Goal: Task Accomplishment & Management: Use online tool/utility

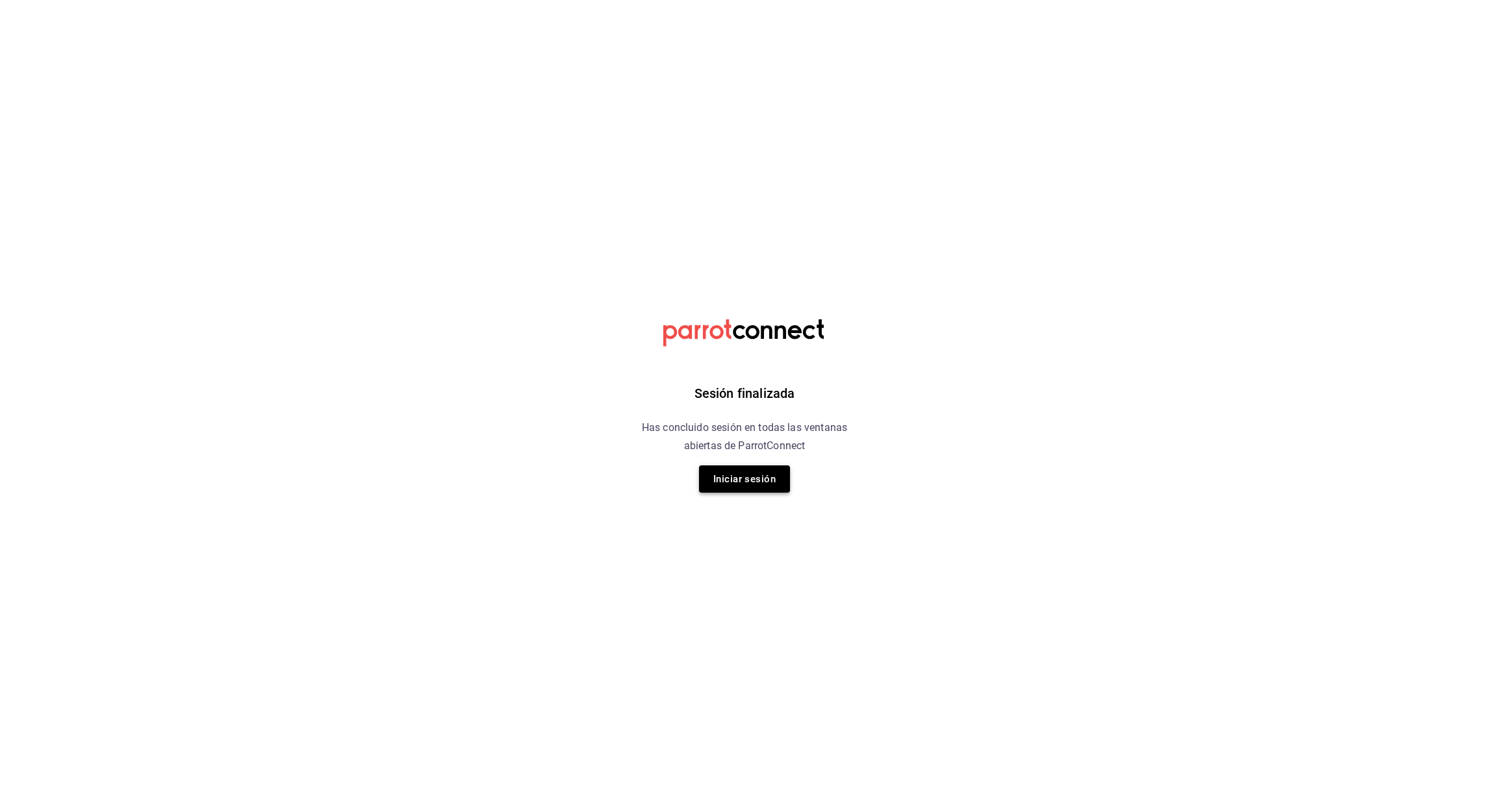
click at [752, 479] on button "Iniciar sesión" at bounding box center [744, 479] width 91 height 27
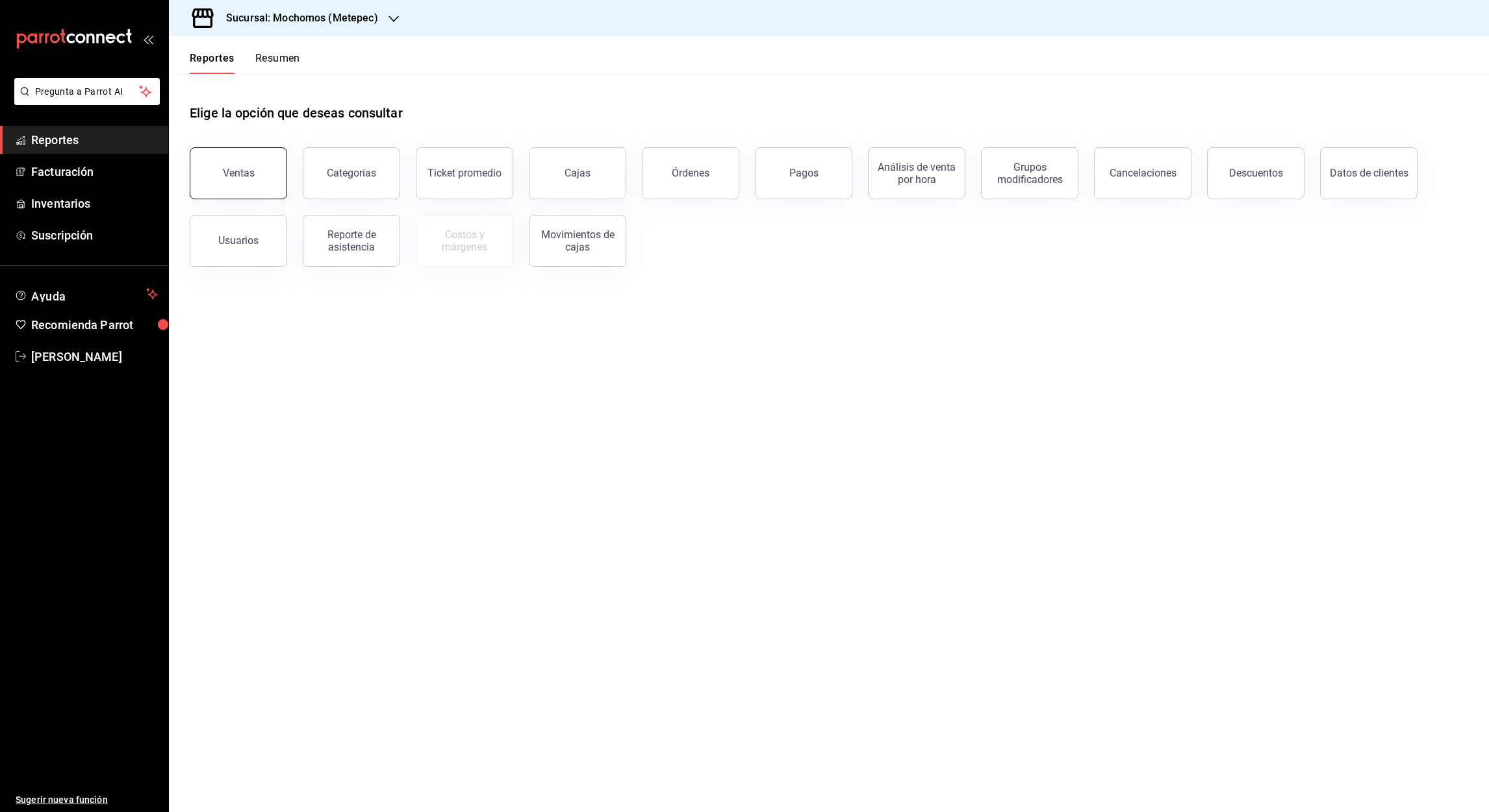
click at [243, 186] on button "Ventas" at bounding box center [238, 173] width 98 height 52
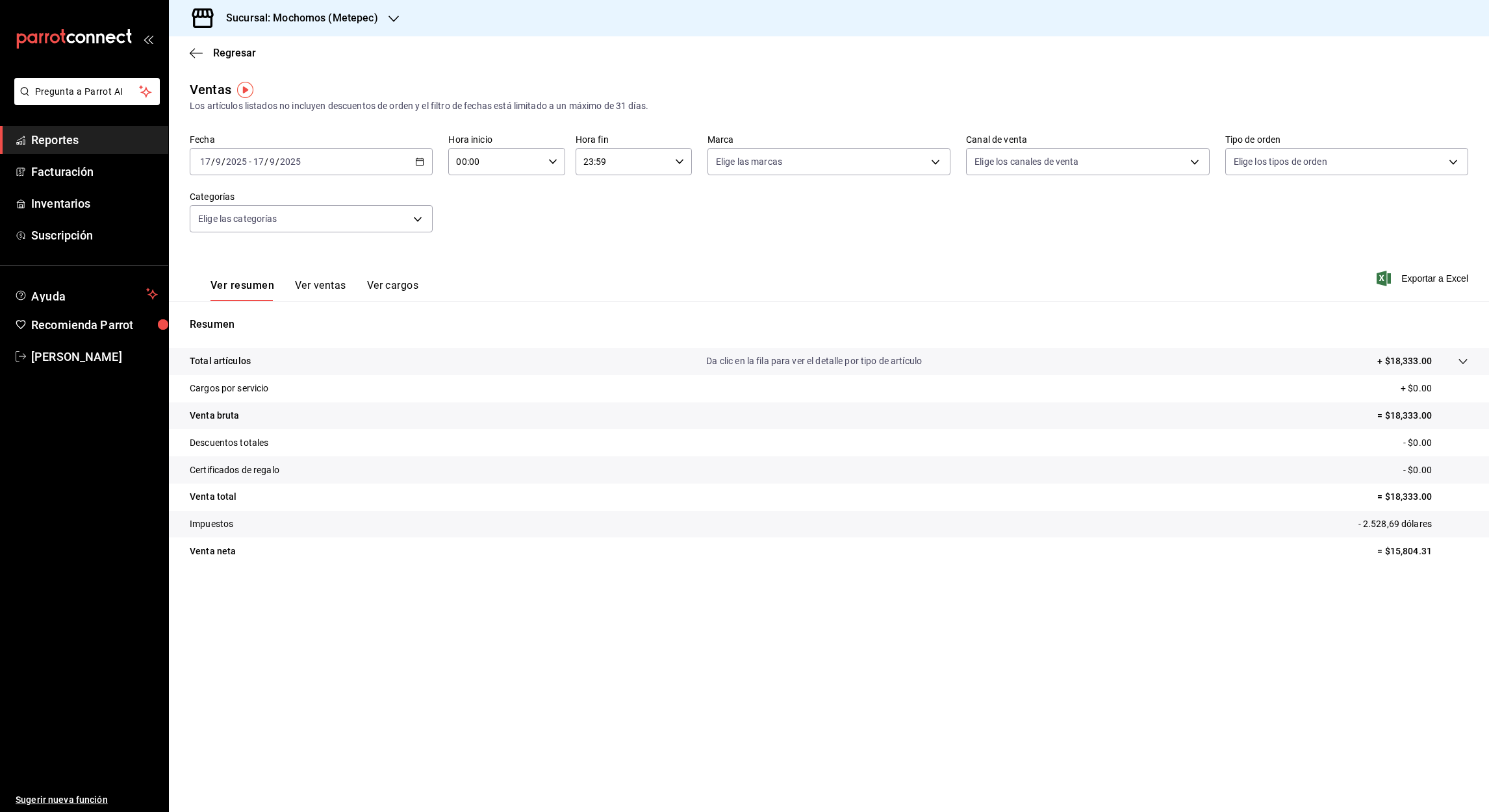
click at [417, 162] on icon "button" at bounding box center [419, 161] width 9 height 9
click at [392, 18] on icon "button" at bounding box center [394, 18] width 11 height 11
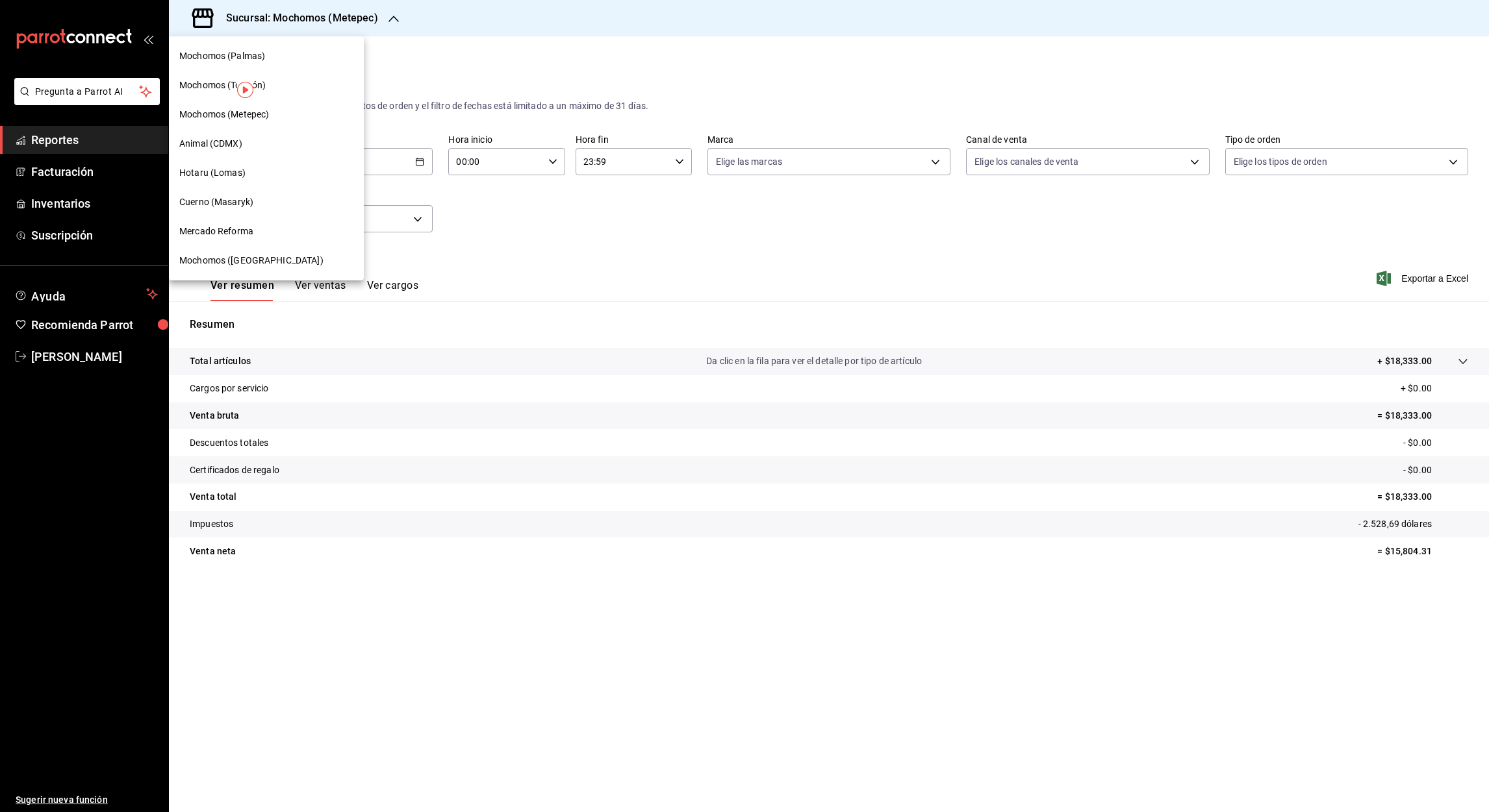
click at [219, 58] on span "Mochomos (Palmas)" at bounding box center [221, 55] width 85 height 13
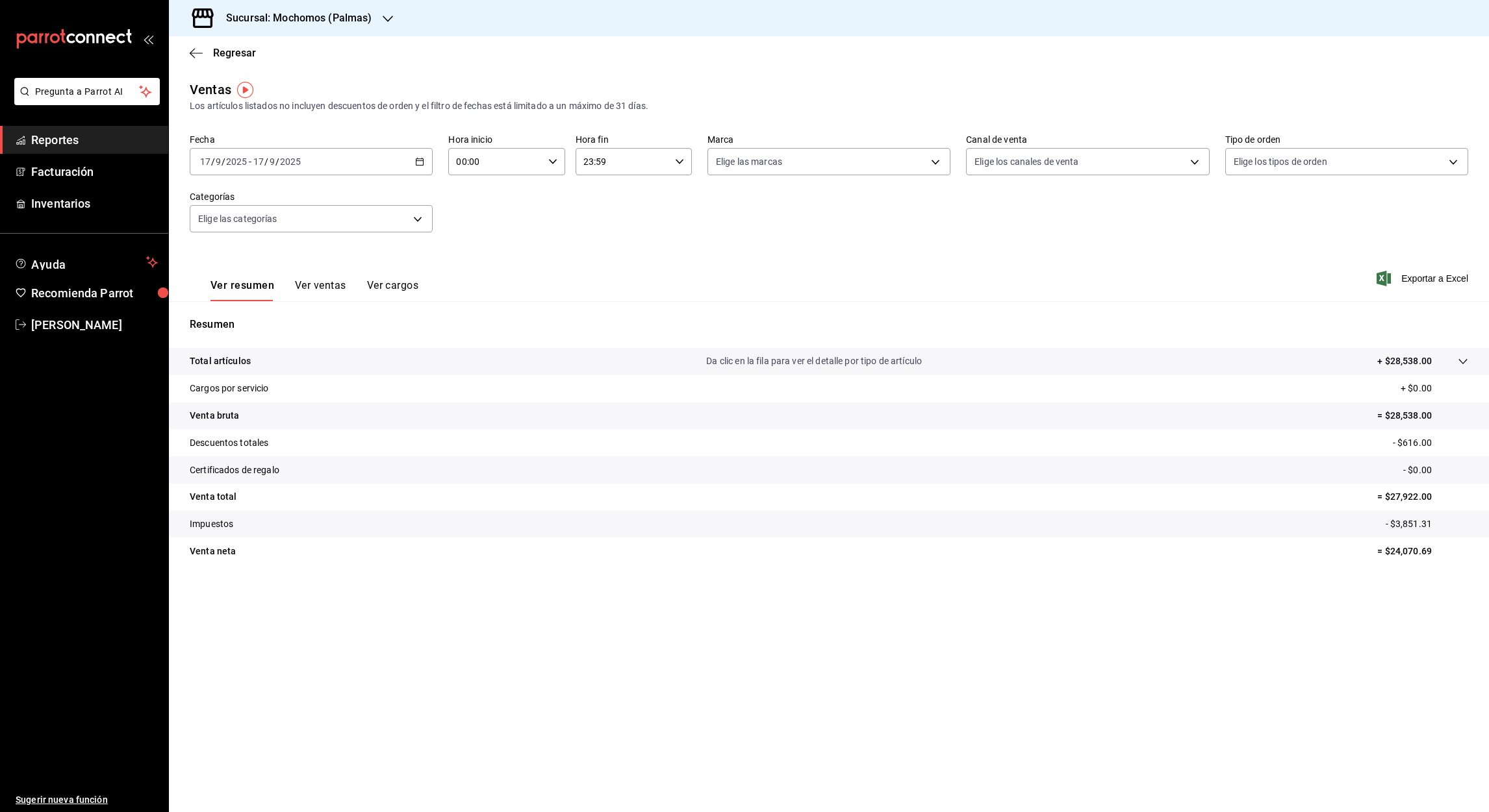
click at [417, 160] on \(Stroke\) "button" at bounding box center [420, 160] width 7 height 1
click at [232, 322] on span "Rango de fechas" at bounding box center [251, 317] width 100 height 13
click at [337, 246] on abbr "1" at bounding box center [339, 247] width 4 height 9
click at [458, 168] on input "00:00" at bounding box center [495, 161] width 94 height 26
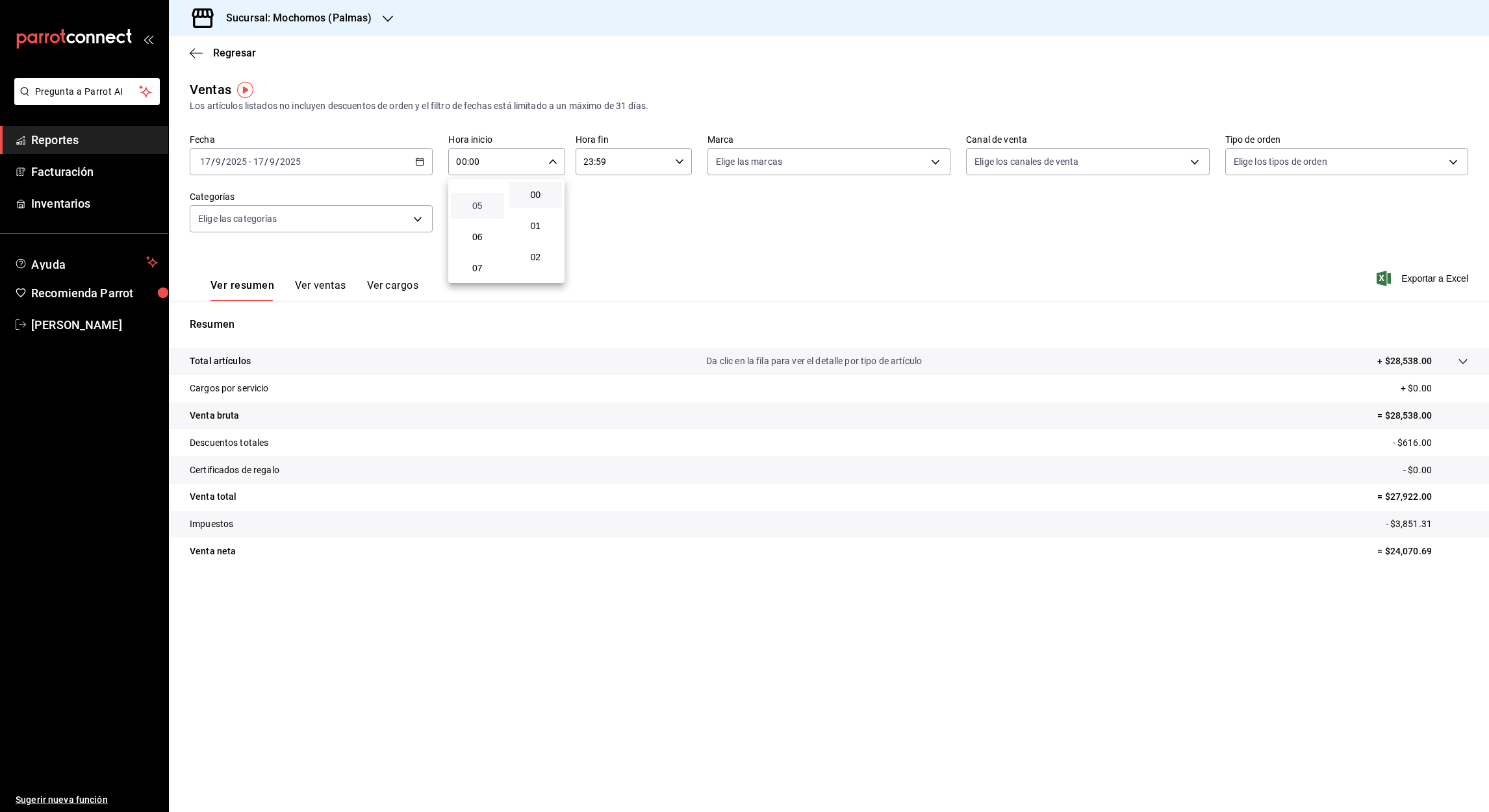
click at [478, 202] on span "05" at bounding box center [477, 206] width 38 height 11
type input "05:00"
click at [591, 165] on div at bounding box center [744, 406] width 1489 height 812
click at [591, 165] on input "23:59" at bounding box center [622, 161] width 94 height 26
click at [591, 165] on div at bounding box center [744, 406] width 1489 height 812
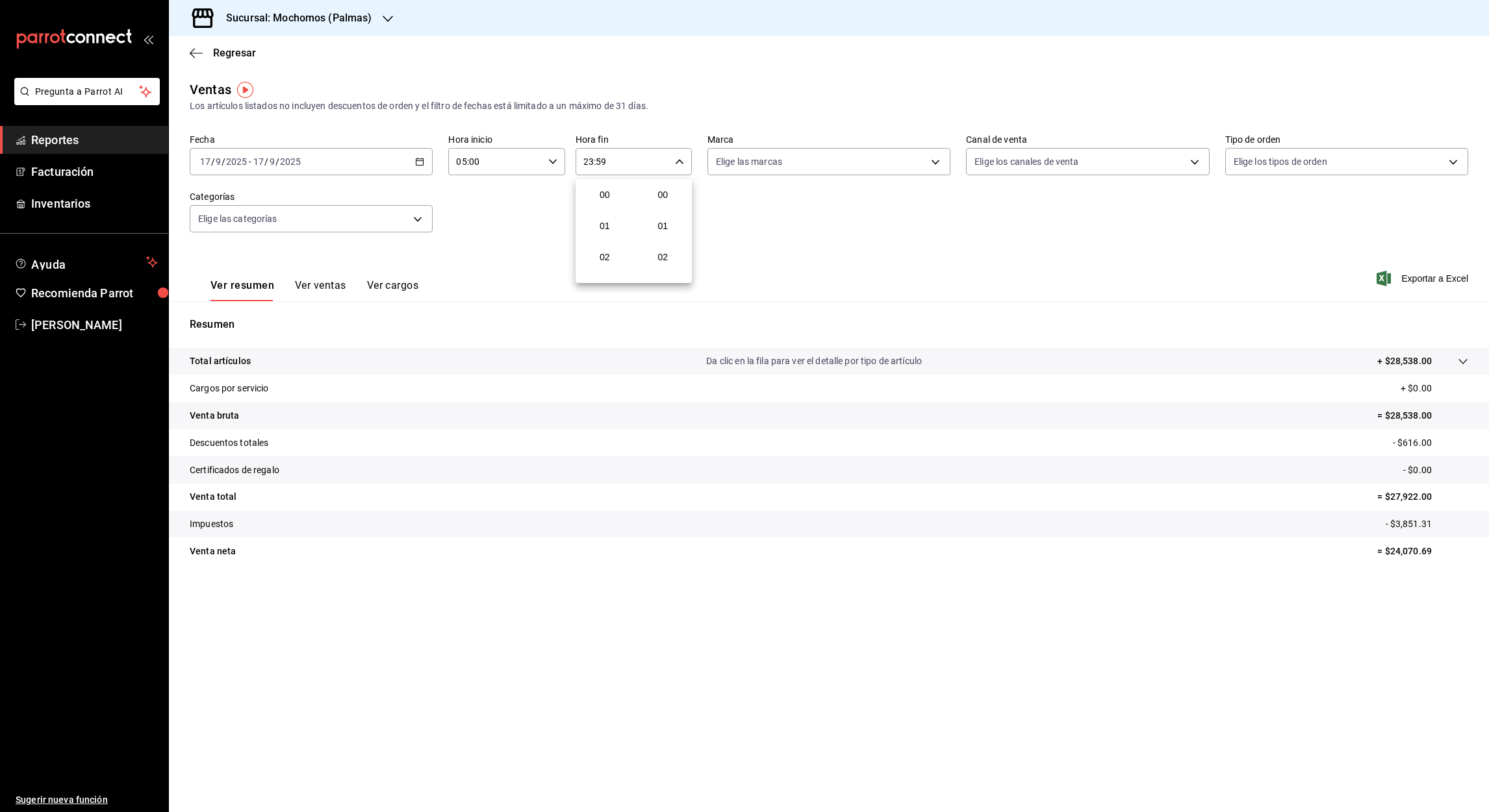
scroll to position [1750, 0]
click at [586, 168] on input "23:59" at bounding box center [622, 161] width 94 height 26
click at [599, 194] on span "00" at bounding box center [604, 195] width 38 height 11
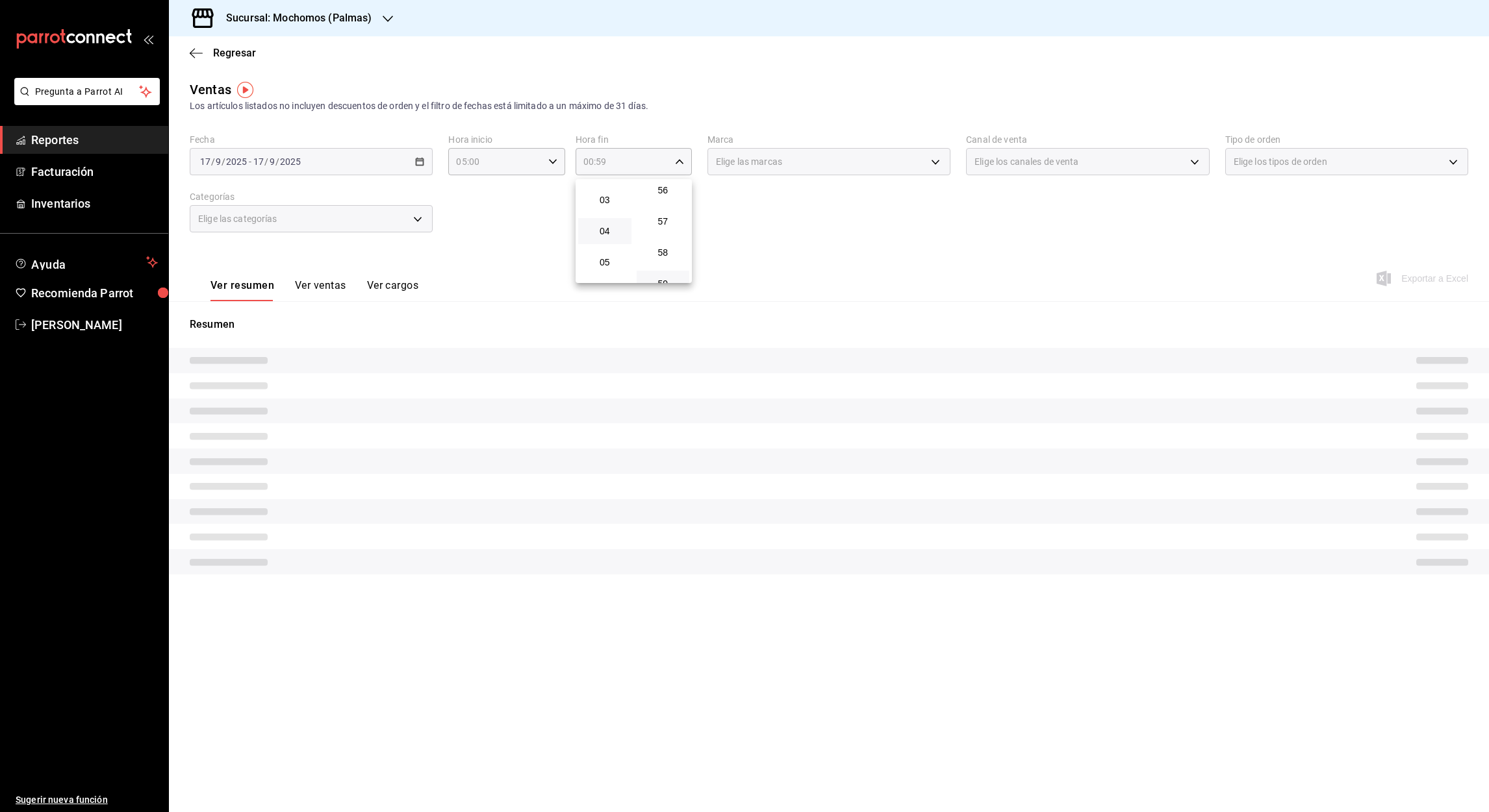
scroll to position [105, 0]
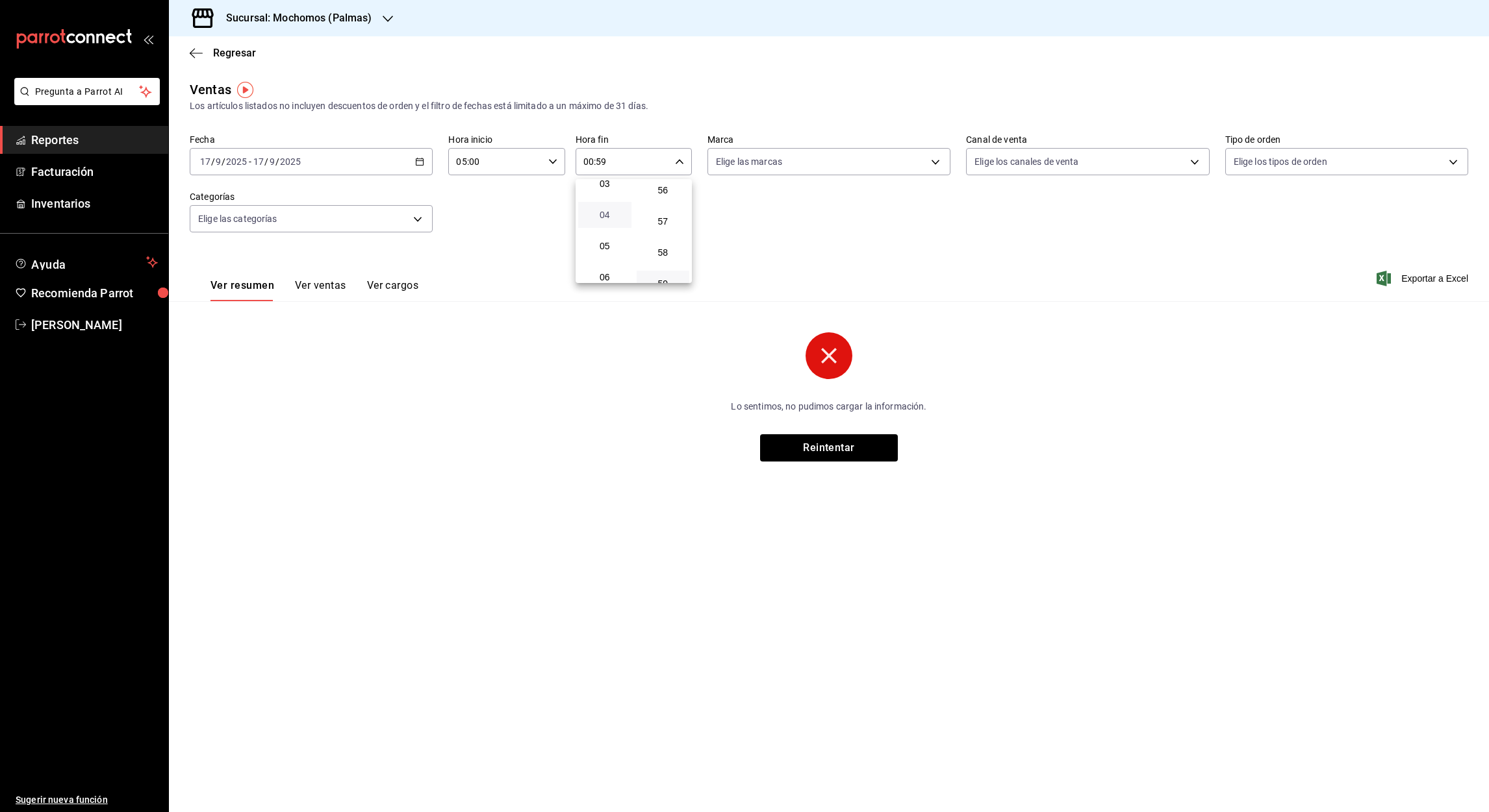
click at [603, 210] on span "04" at bounding box center [604, 215] width 38 height 11
click at [601, 159] on div at bounding box center [744, 406] width 1489 height 812
click at [602, 163] on input "04:59" at bounding box center [622, 161] width 94 height 26
click at [657, 203] on button "00" at bounding box center [663, 194] width 53 height 26
click at [832, 362] on div at bounding box center [744, 406] width 1489 height 812
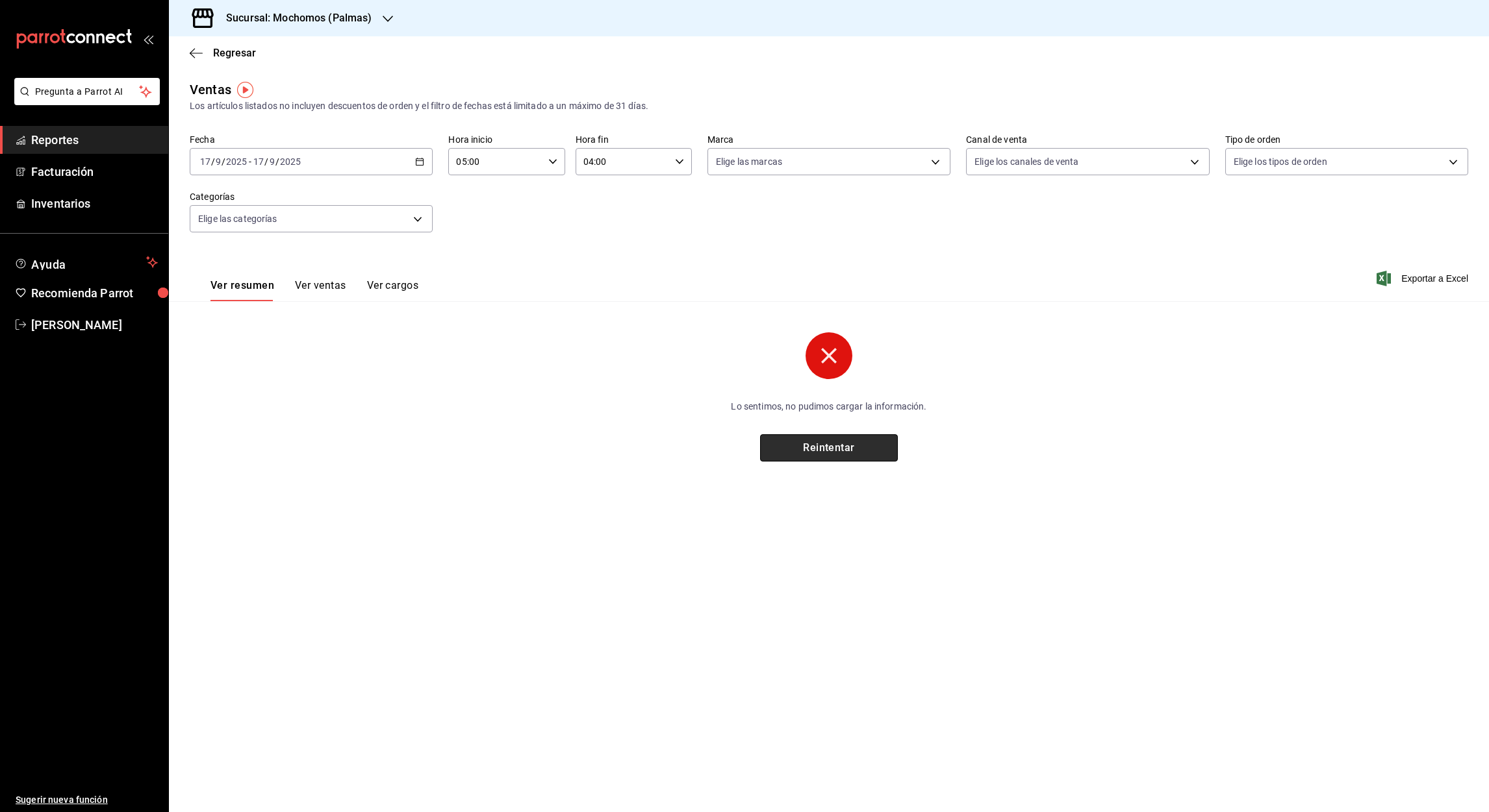
click at [835, 453] on button "Reintentar" at bounding box center [829, 447] width 137 height 27
click at [678, 162] on \(Stroke\) "button" at bounding box center [679, 161] width 8 height 4
click at [832, 365] on div at bounding box center [744, 406] width 1489 height 812
click at [420, 163] on icon "button" at bounding box center [419, 161] width 9 height 9
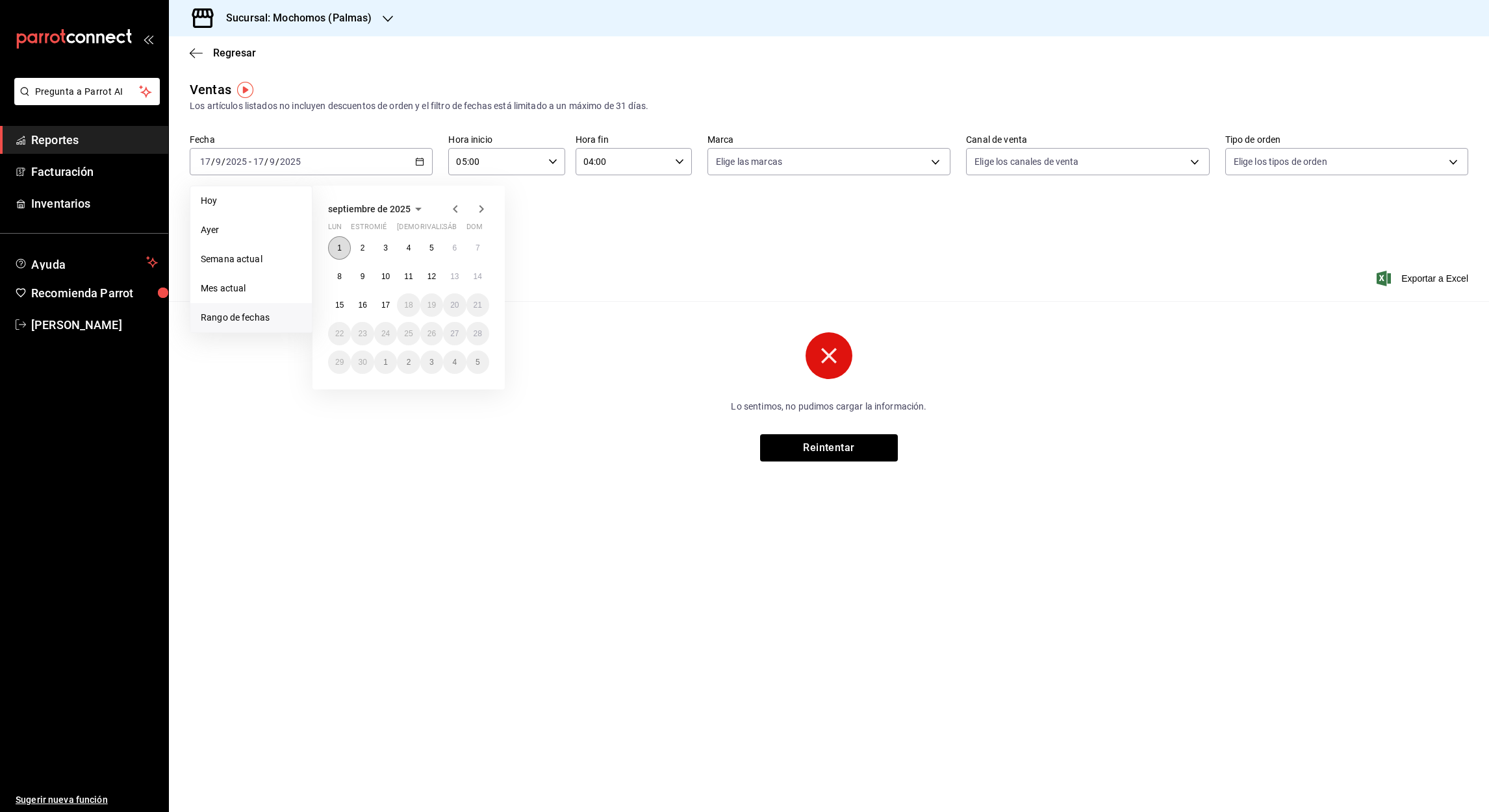
click at [344, 243] on button "1" at bounding box center [339, 247] width 23 height 24
click at [388, 300] on abbr "17" at bounding box center [386, 305] width 9 height 9
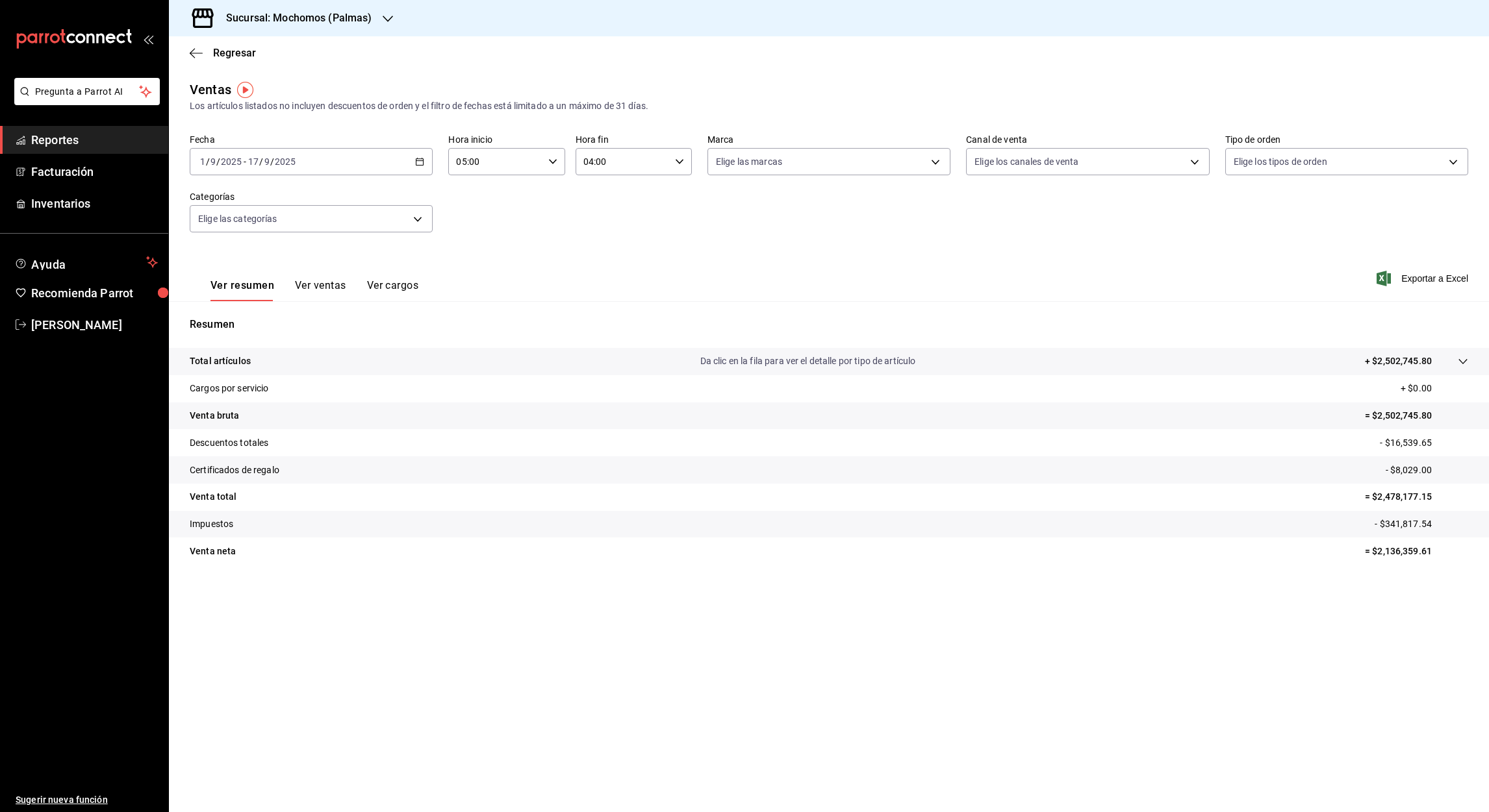
click at [587, 159] on input "04:00" at bounding box center [622, 161] width 94 height 26
click at [604, 229] on span "05" at bounding box center [604, 227] width 38 height 11
type input "05:00"
click at [1450, 277] on div at bounding box center [744, 406] width 1489 height 812
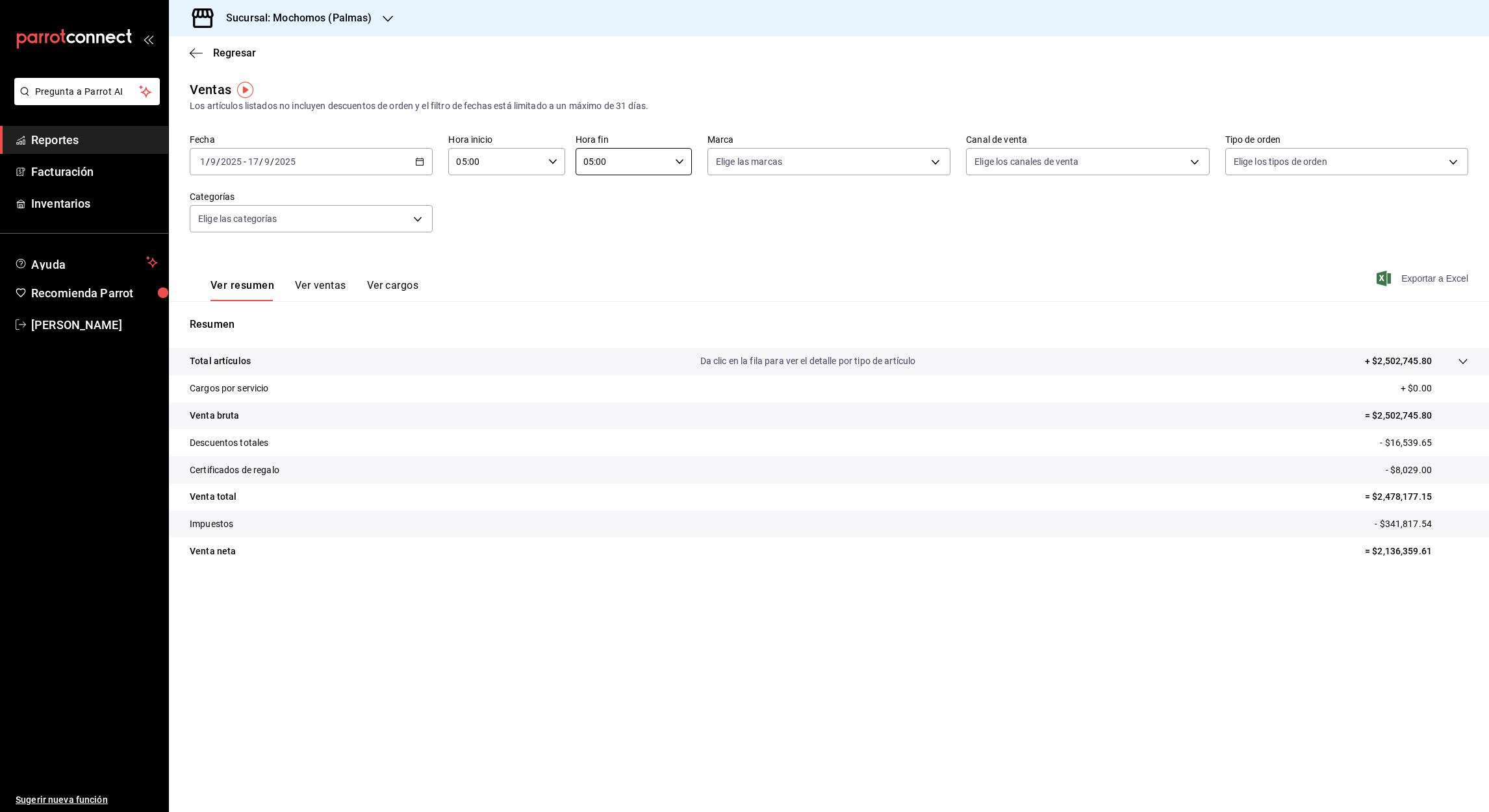
click at [1432, 278] on font "Exportar a Excel" at bounding box center [1434, 278] width 67 height 11
click at [193, 57] on icon "button" at bounding box center [196, 53] width 13 height 11
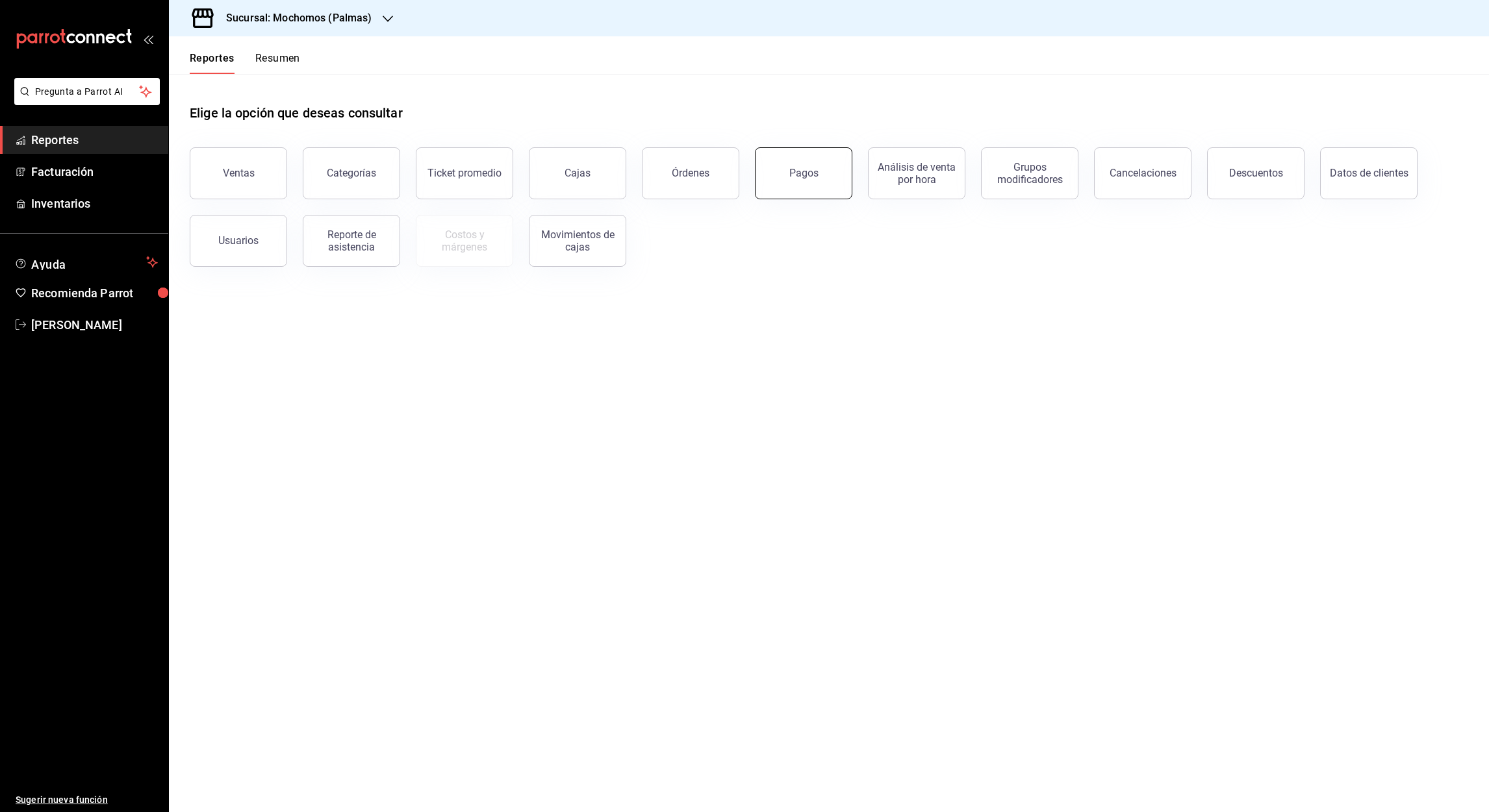
click at [789, 180] on button "Pagos" at bounding box center [804, 173] width 98 height 52
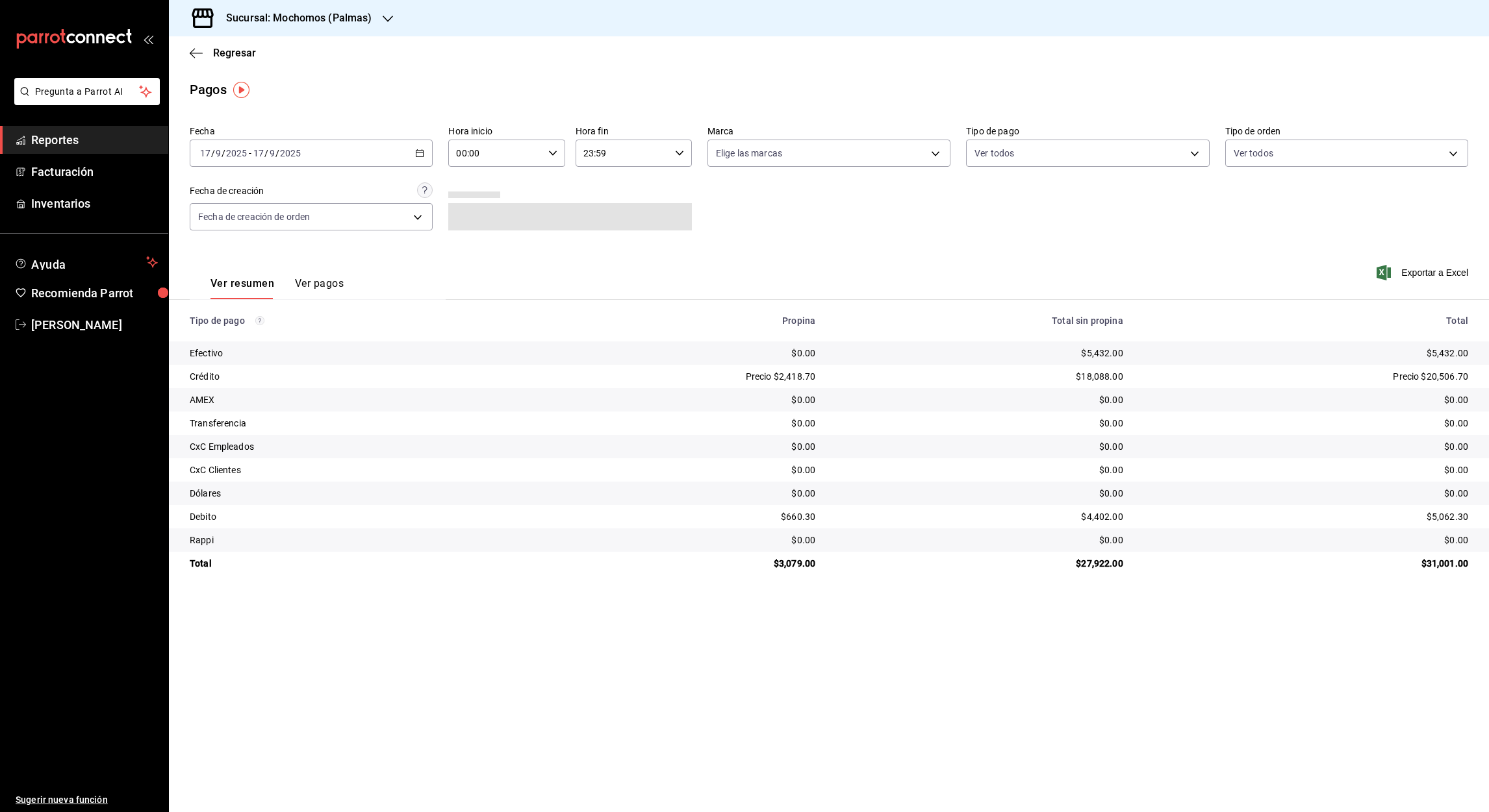
click at [422, 154] on icon "button" at bounding box center [419, 153] width 9 height 9
click at [233, 334] on span "Rango de fechas" at bounding box center [251, 338] width 100 height 13
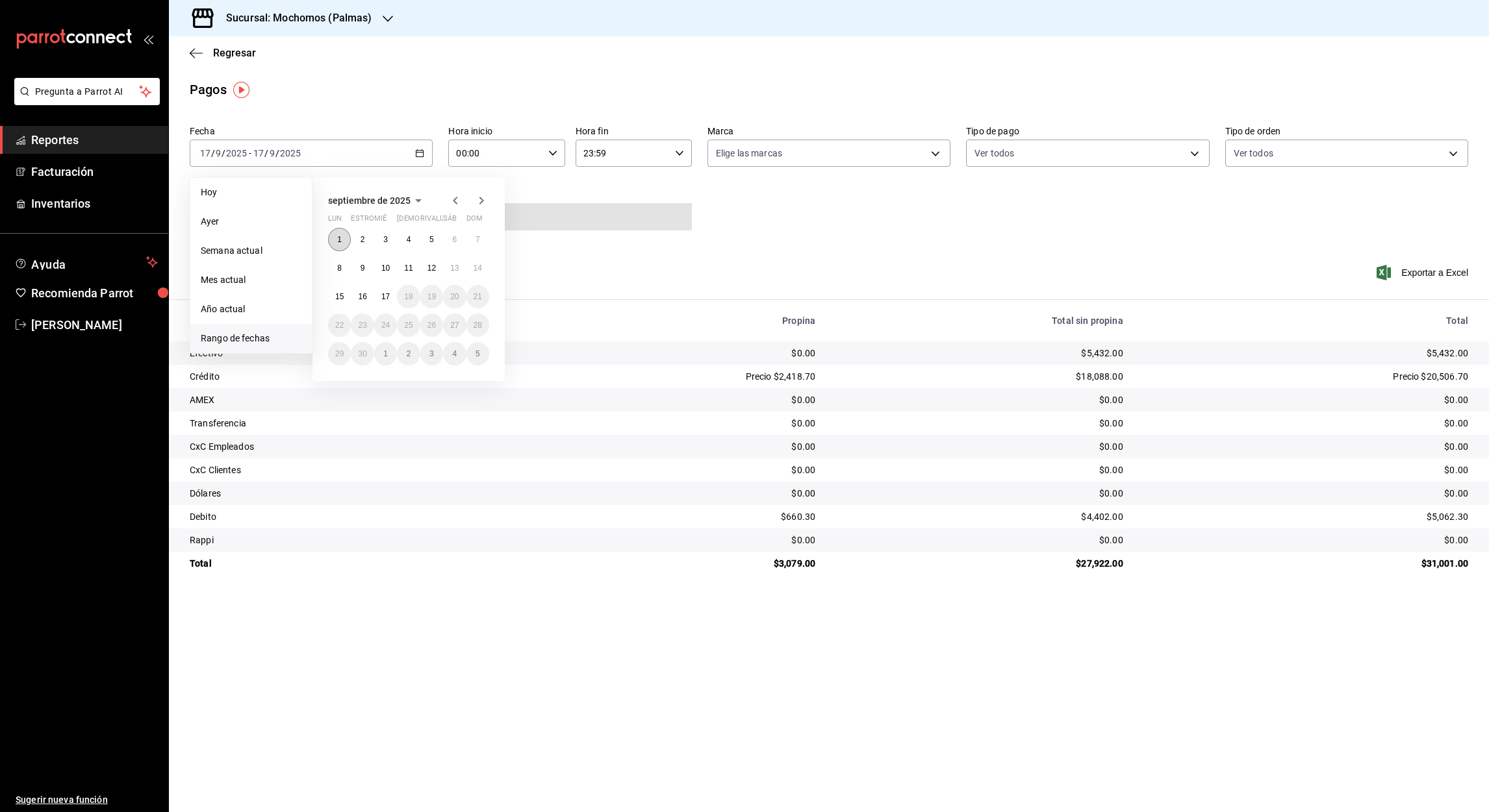
click at [337, 237] on abbr "1" at bounding box center [339, 240] width 4 height 9
click at [390, 298] on button "17" at bounding box center [386, 297] width 23 height 24
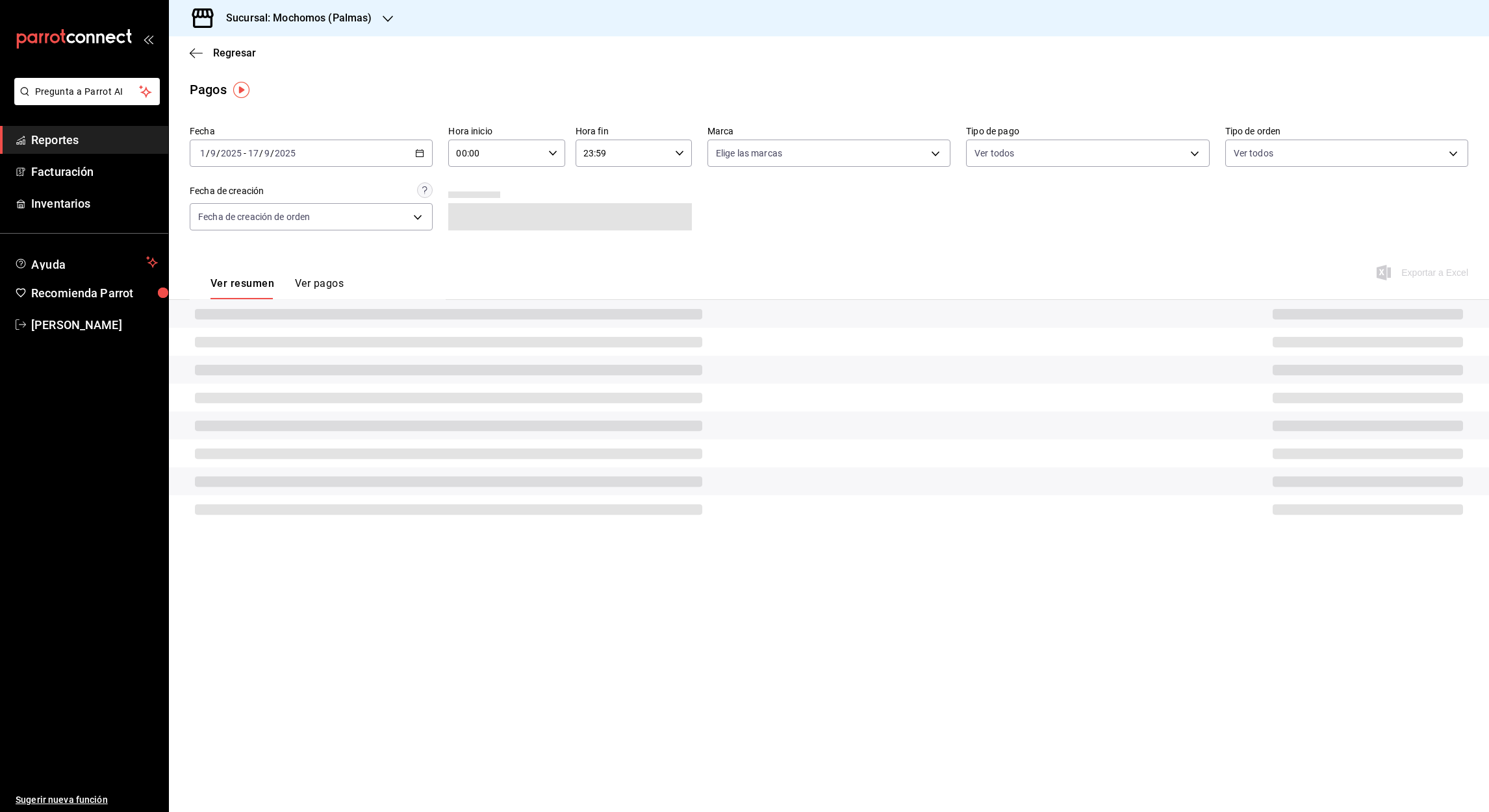
click at [461, 149] on input "00:00" at bounding box center [495, 152] width 94 height 26
click at [477, 202] on button "05" at bounding box center [478, 210] width 53 height 26
type input "05:00"
click at [587, 155] on div at bounding box center [744, 406] width 1489 height 812
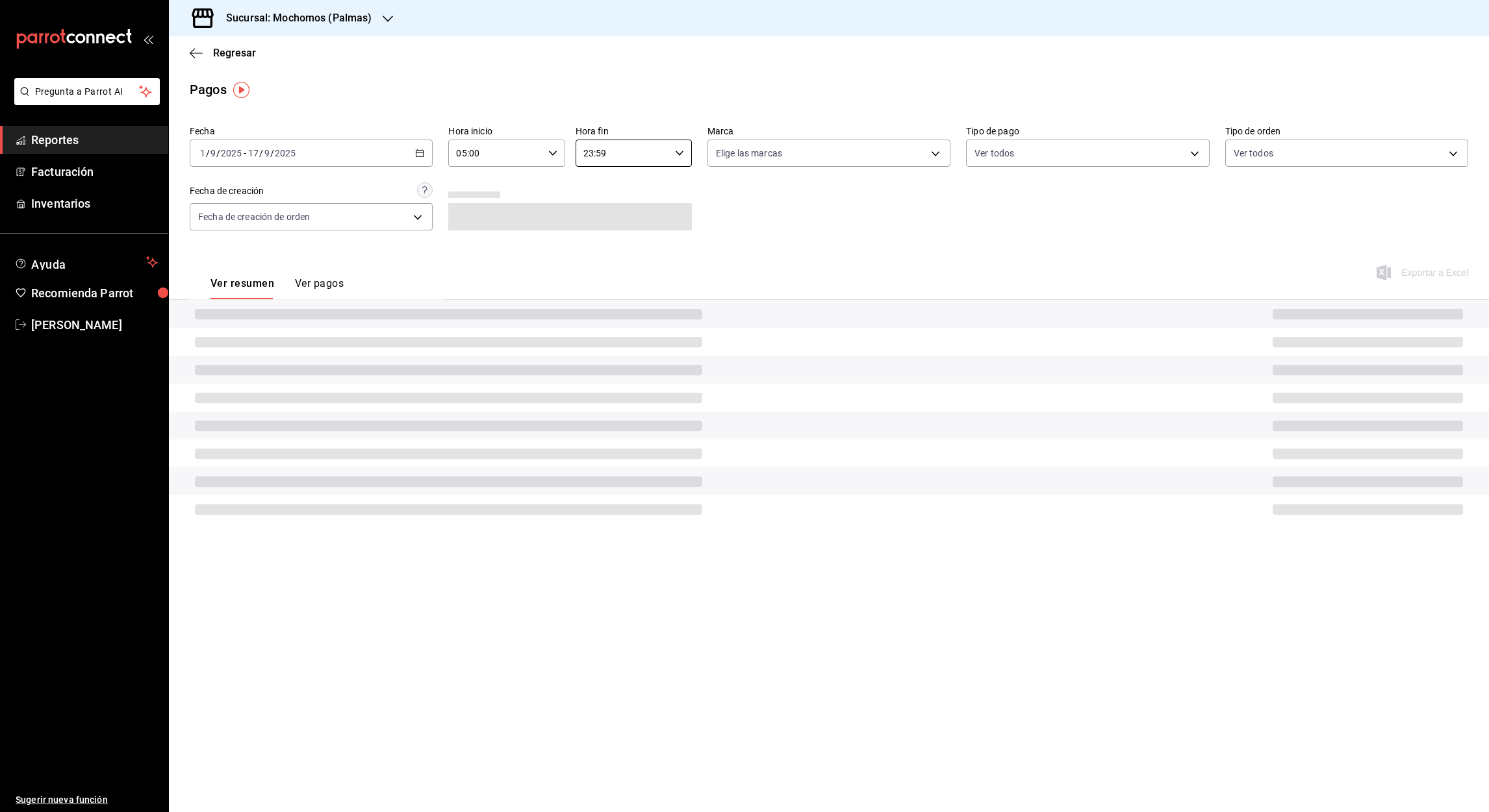
click at [587, 155] on input "23:59" at bounding box center [622, 152] width 94 height 26
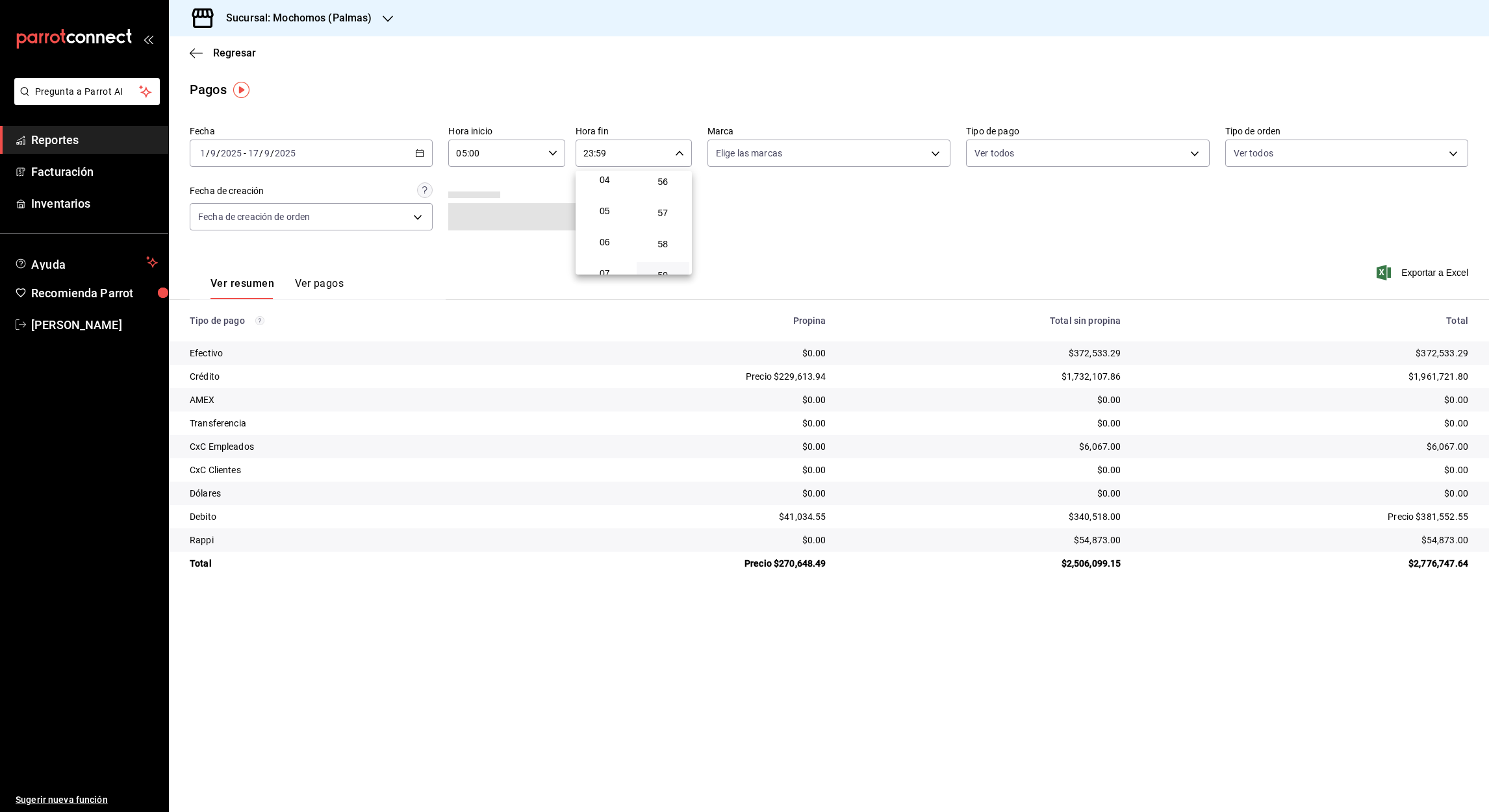
scroll to position [130, 0]
click at [604, 200] on button "05" at bounding box center [604, 211] width 53 height 26
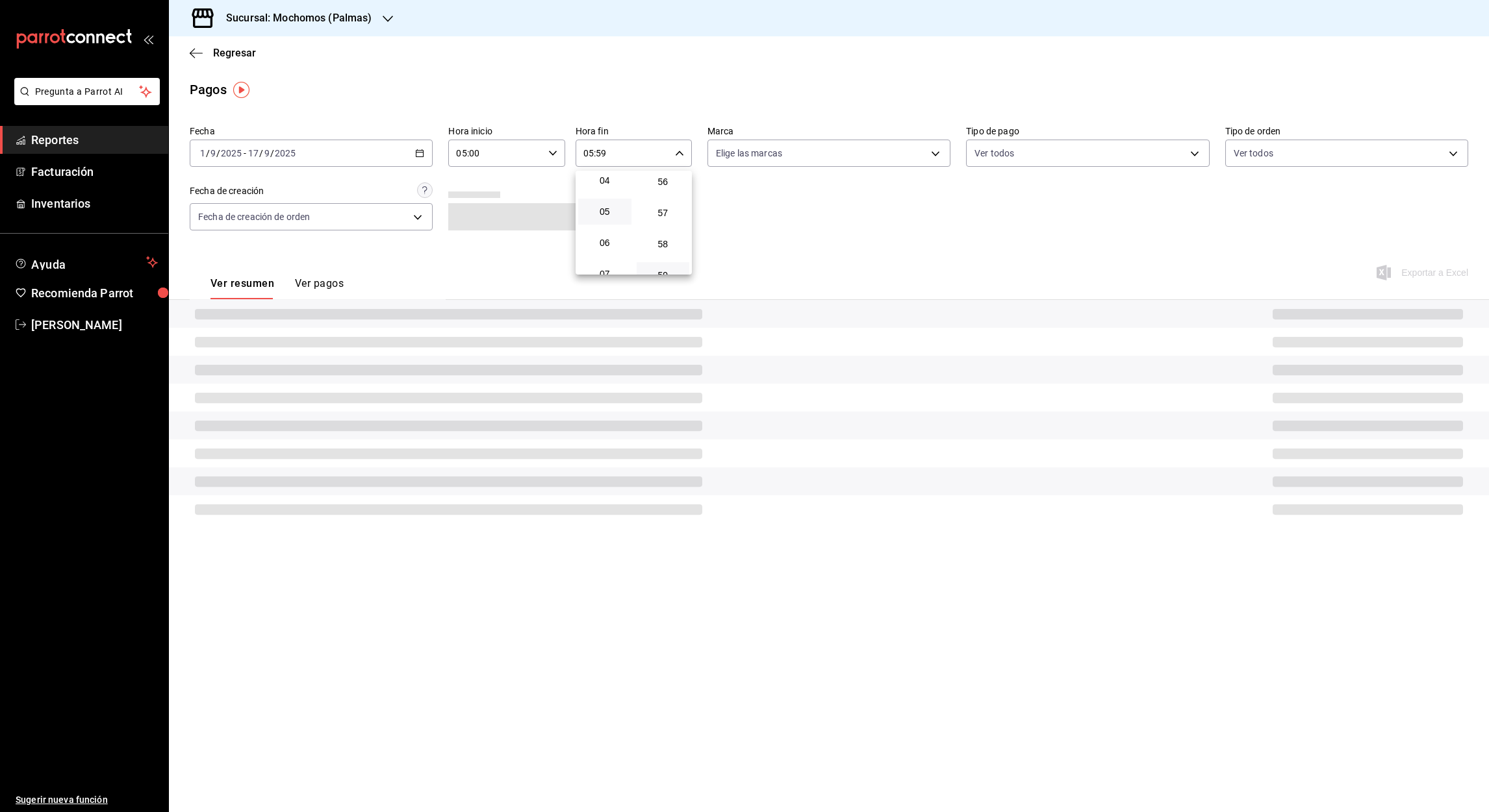
click at [602, 152] on div at bounding box center [744, 406] width 1489 height 812
click at [602, 152] on input "05:59" at bounding box center [622, 152] width 94 height 26
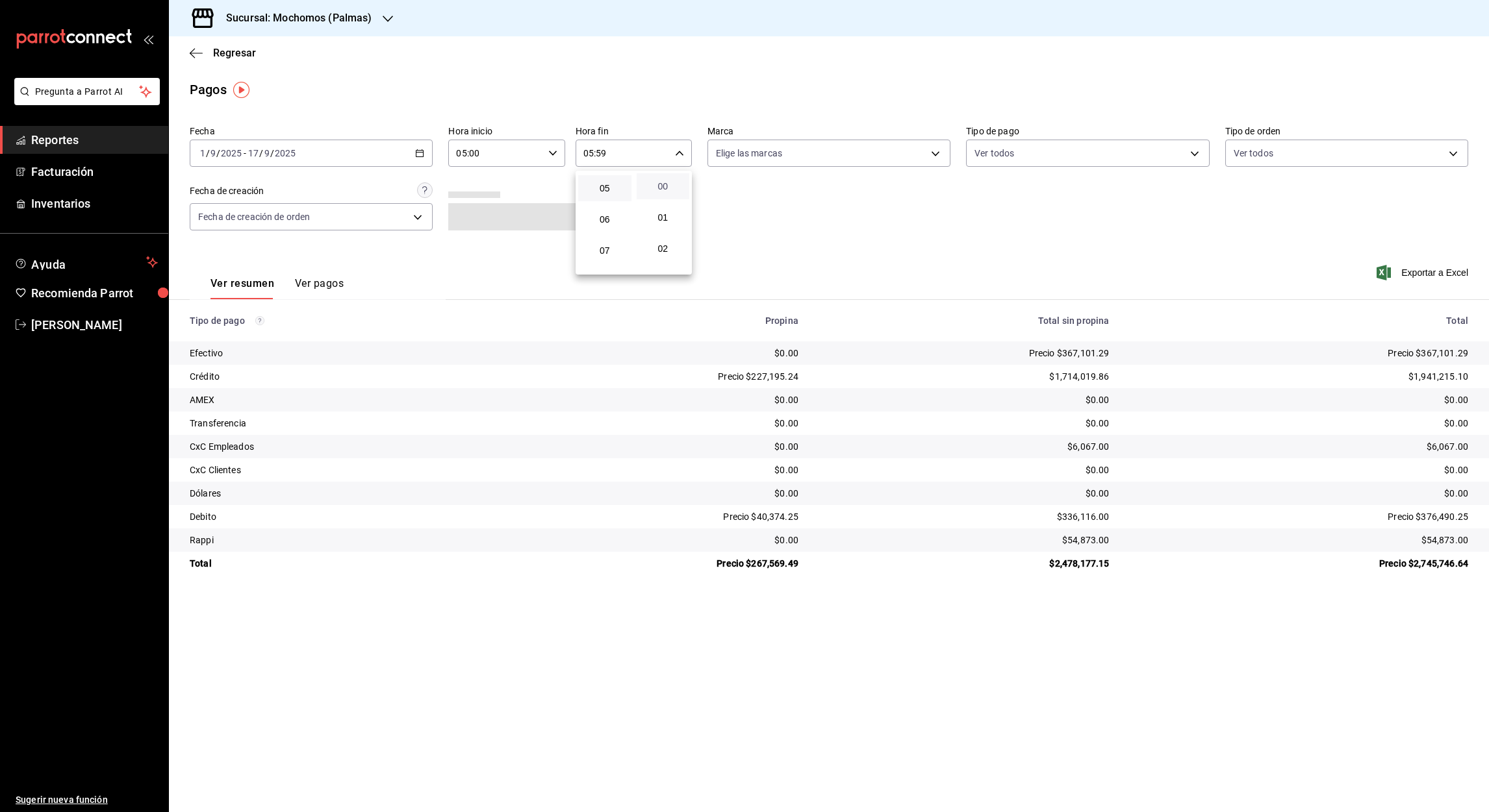
click at [663, 183] on span "00" at bounding box center [663, 187] width 38 height 11
type input "05:00"
click at [1420, 278] on div at bounding box center [744, 406] width 1489 height 812
click at [1418, 271] on font "Exportar a Excel" at bounding box center [1434, 273] width 67 height 11
